Goal: Check status: Check status

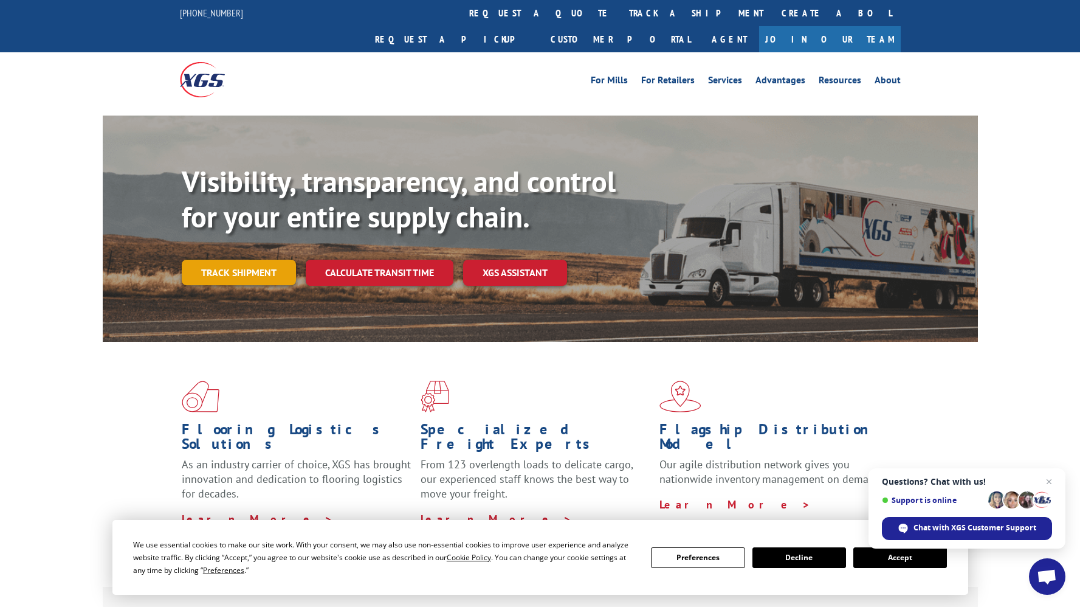
click at [250, 260] on link "Track shipment" at bounding box center [239, 273] width 114 height 26
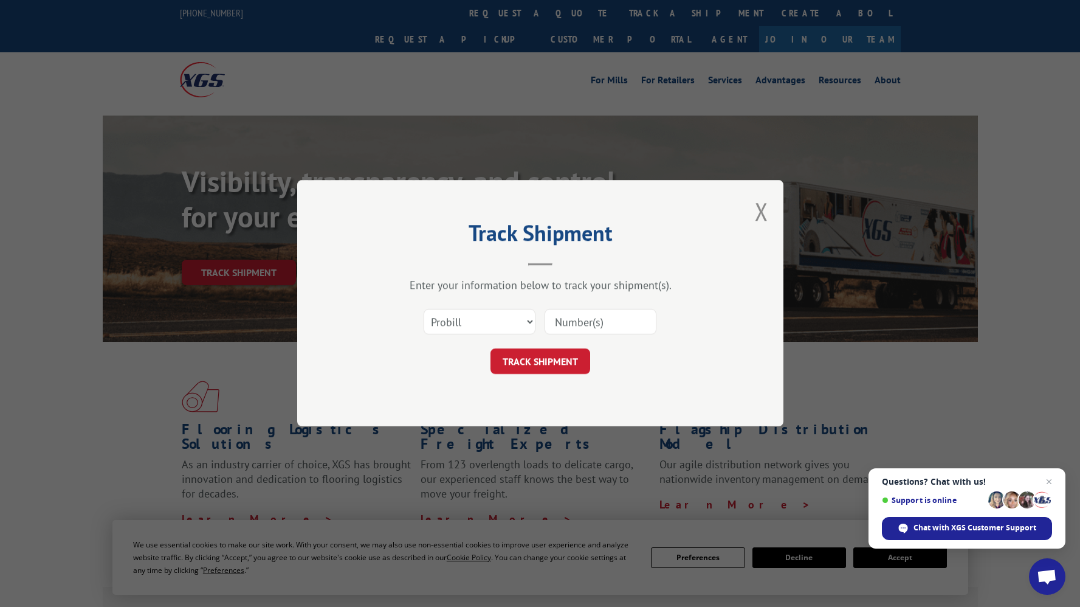
click at [581, 324] on input at bounding box center [601, 322] width 112 height 26
type input "17402400"
click at [548, 358] on button "TRACK SHIPMENT" at bounding box center [541, 362] width 100 height 26
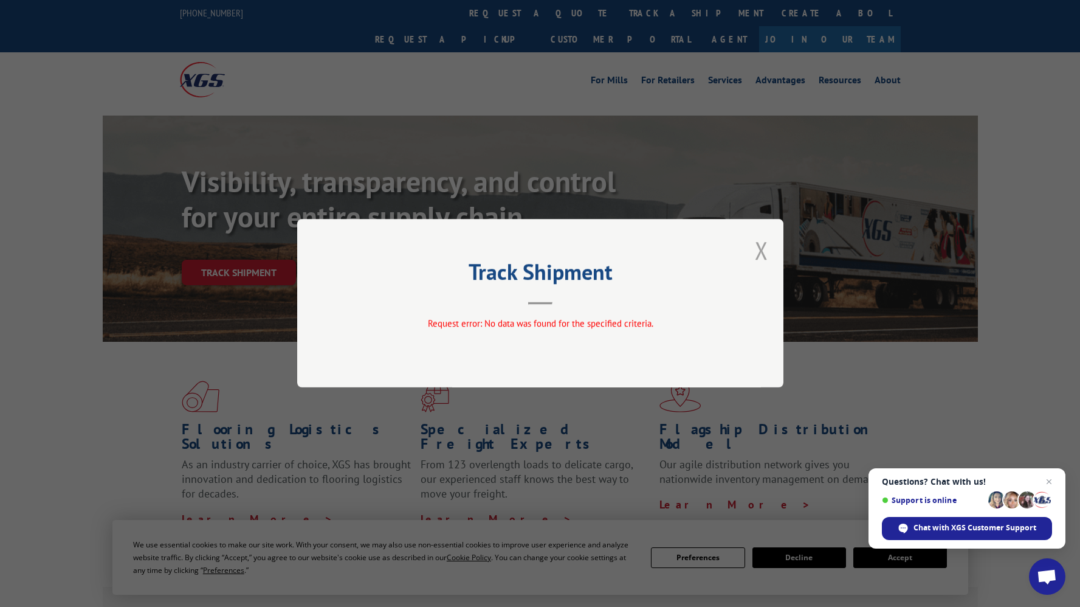
click at [755, 254] on button "Close modal" at bounding box center [761, 250] width 13 height 32
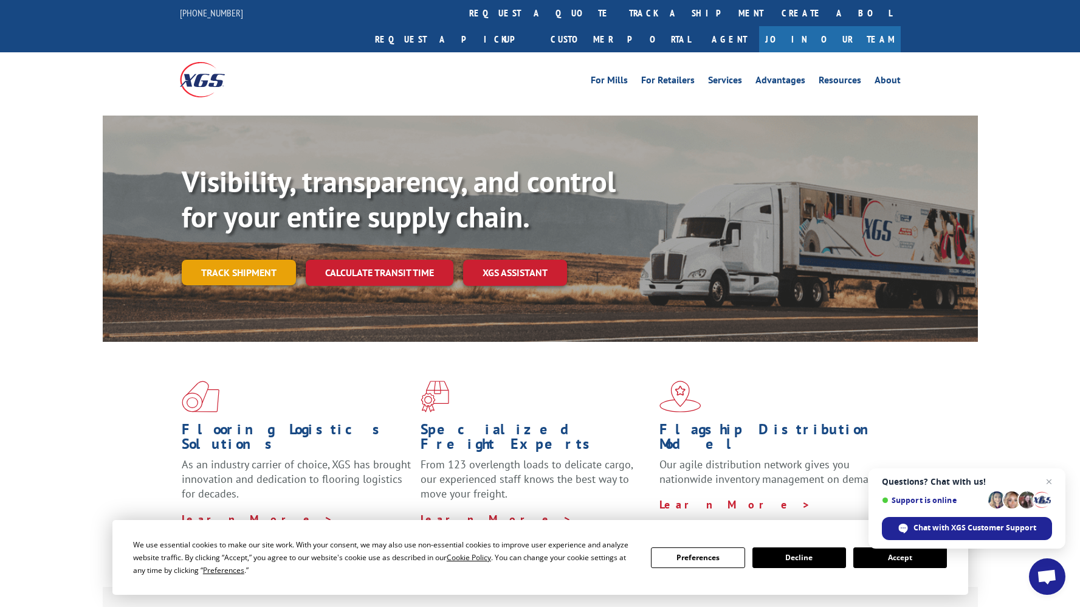
click at [229, 260] on link "Track shipment" at bounding box center [239, 273] width 114 height 26
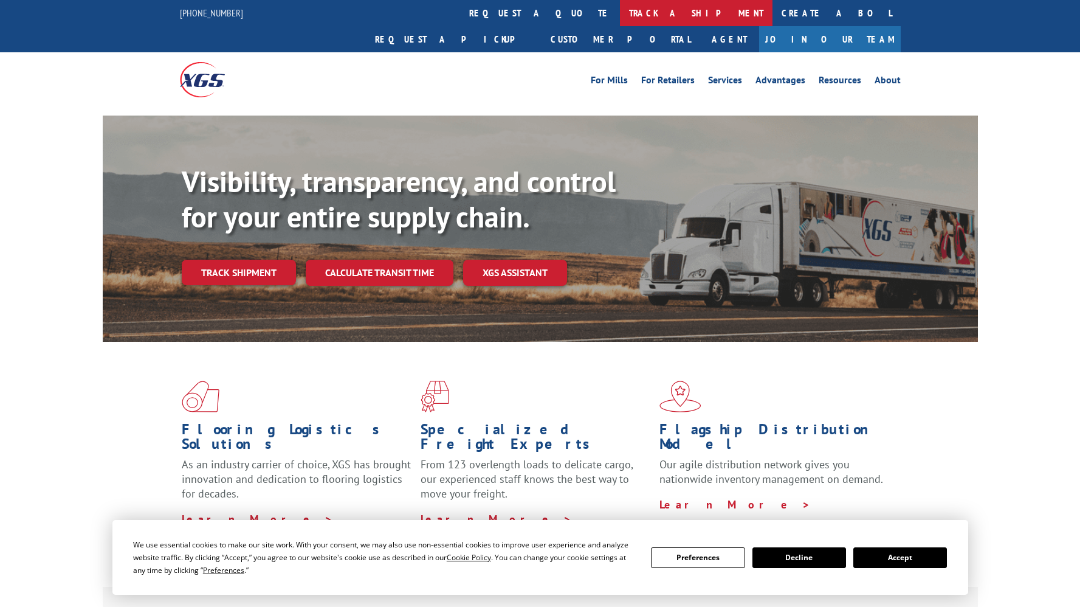
click at [620, 13] on link "track a shipment" at bounding box center [696, 13] width 153 height 26
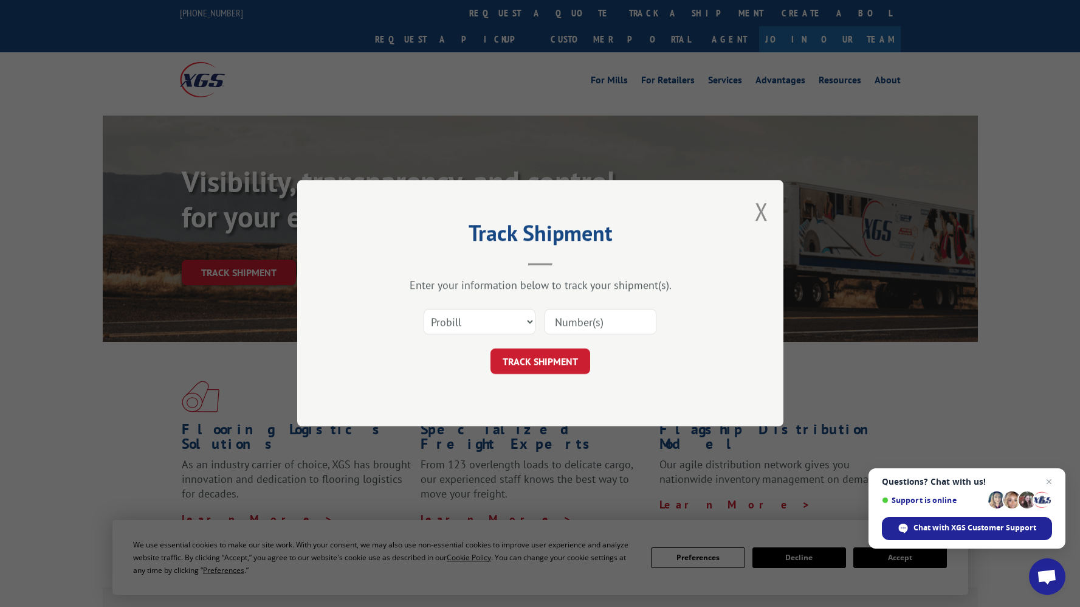
click at [569, 323] on input at bounding box center [601, 322] width 112 height 26
type input "17402400"
click at [553, 362] on button "TRACK SHIPMENT" at bounding box center [541, 362] width 100 height 26
